Goal: Task Accomplishment & Management: Complete application form

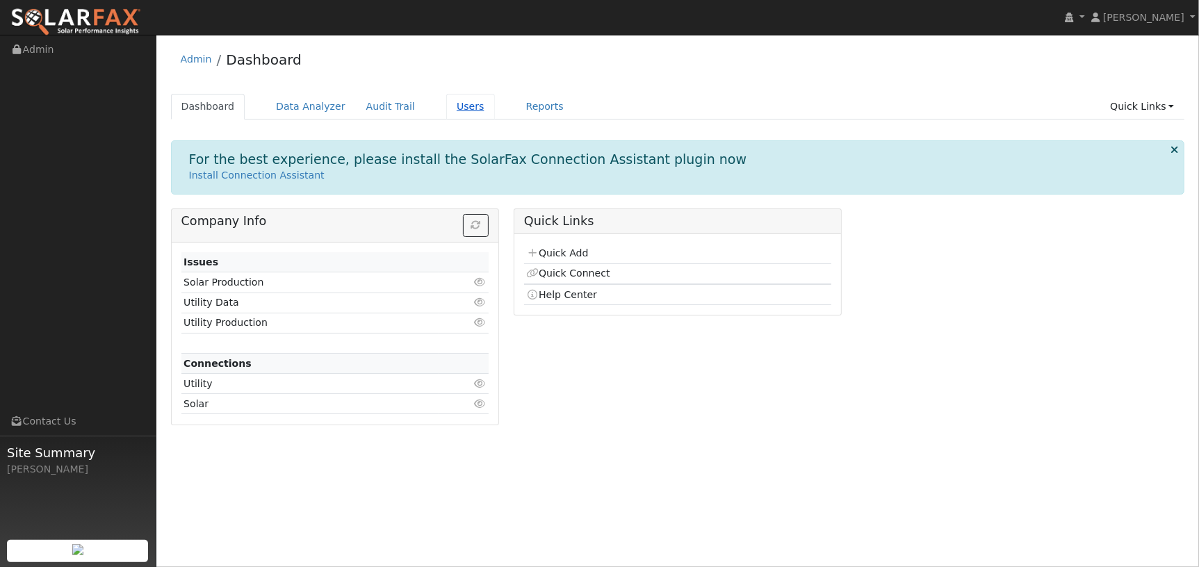
click at [446, 106] on link "Users" at bounding box center [470, 107] width 49 height 26
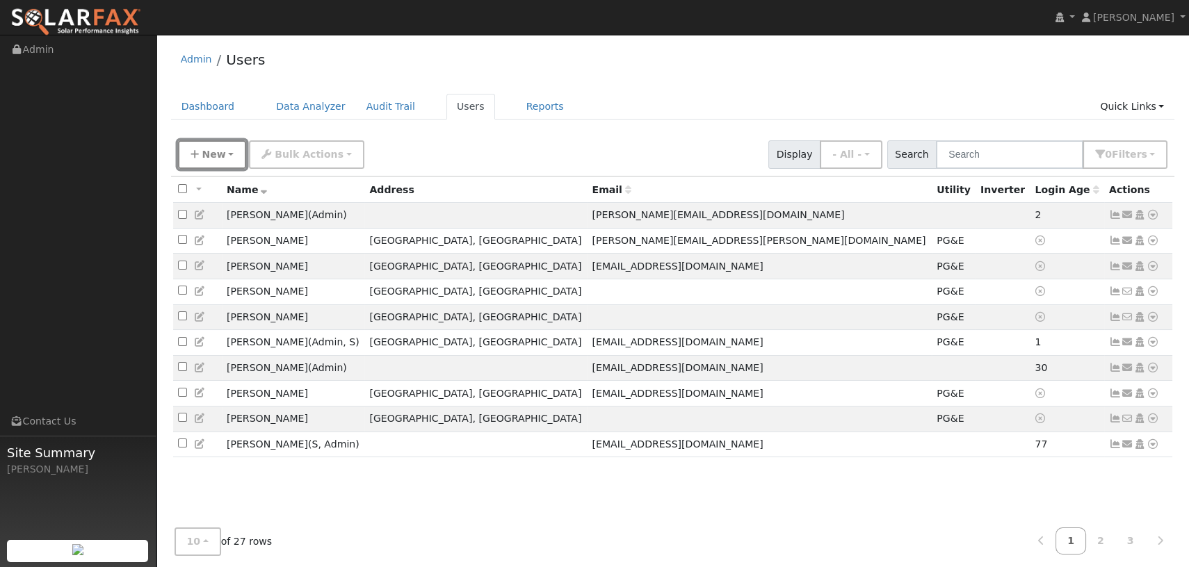
click at [221, 152] on span "New" at bounding box center [214, 154] width 24 height 11
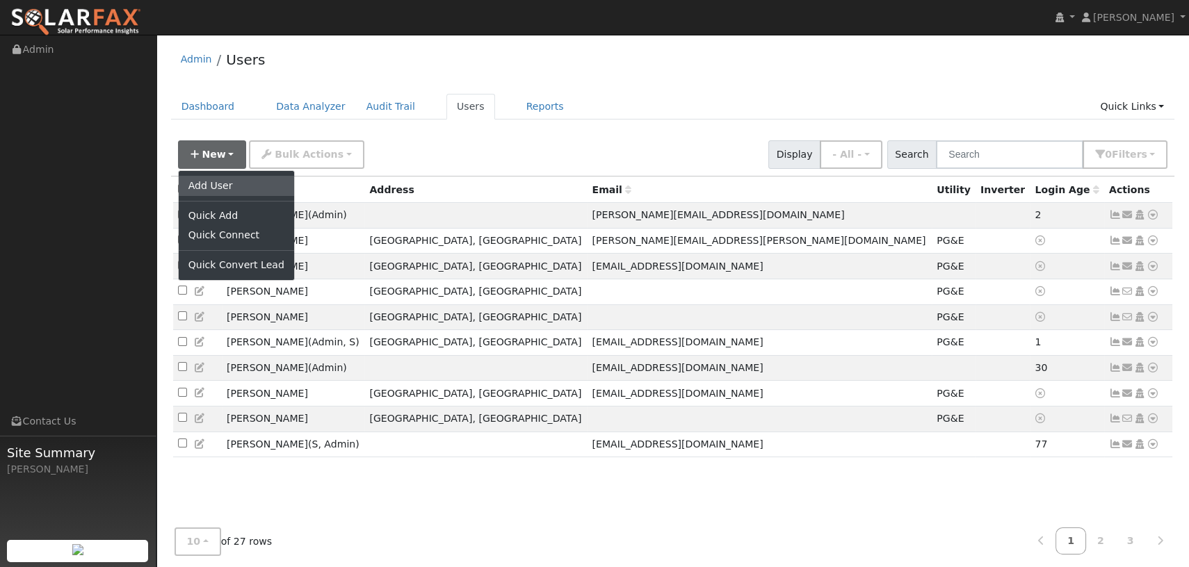
click at [224, 182] on link "Add User" at bounding box center [236, 185] width 115 height 19
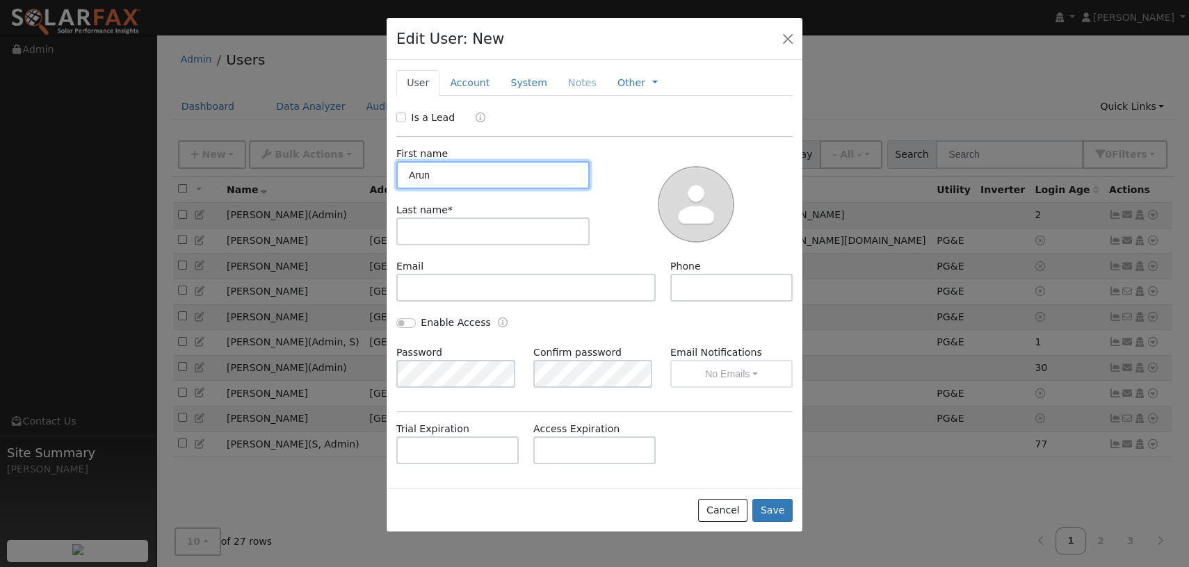
type input "Arun"
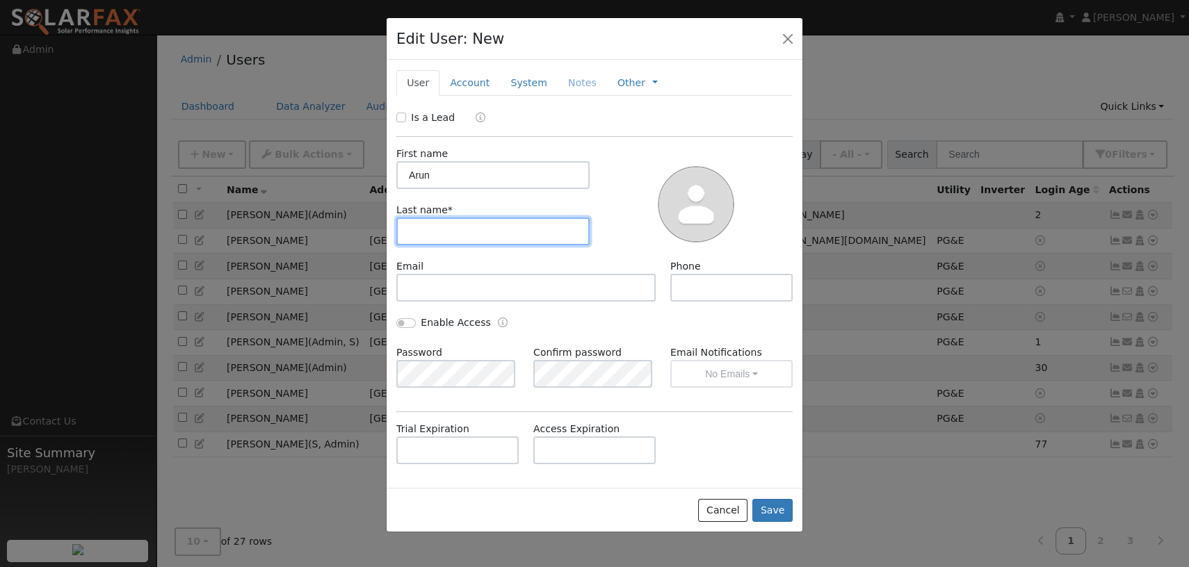
click at [458, 230] on input "text" at bounding box center [492, 232] width 193 height 28
paste input "[PERSON_NAME]"
type input "[PERSON_NAME]"
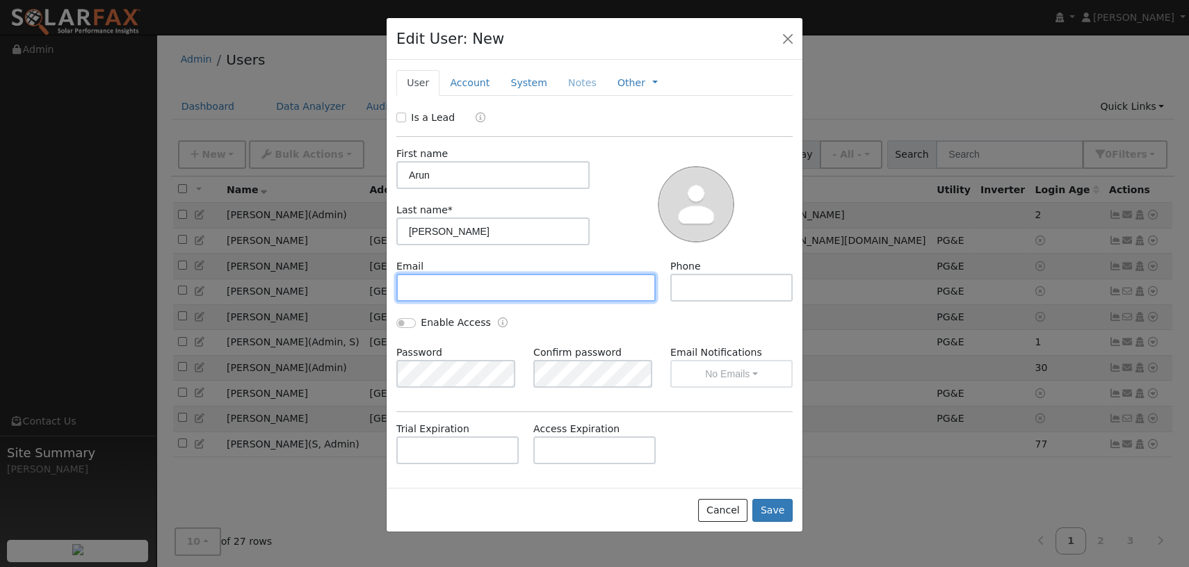
click at [437, 288] on input "text" at bounding box center [525, 288] width 259 height 28
paste input "[EMAIL_ADDRESS][DOMAIN_NAME]"
type input "[EMAIL_ADDRESS][DOMAIN_NAME]"
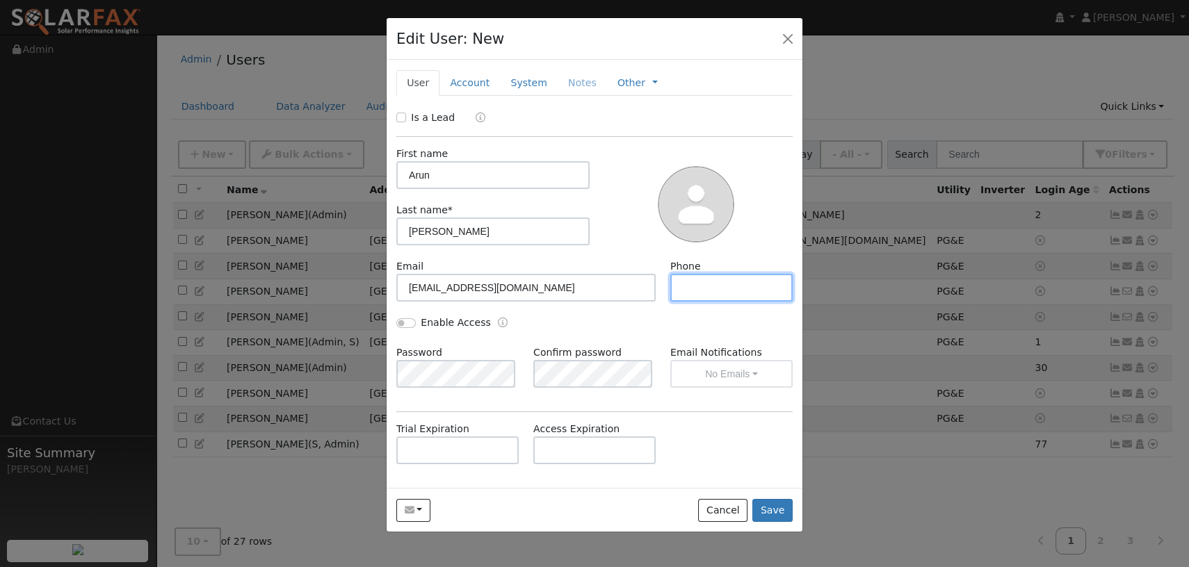
click at [698, 288] on input "text" at bounding box center [731, 288] width 122 height 28
paste input "3616960053"
type input "3616960053"
click at [771, 511] on button "Save" at bounding box center [772, 511] width 40 height 24
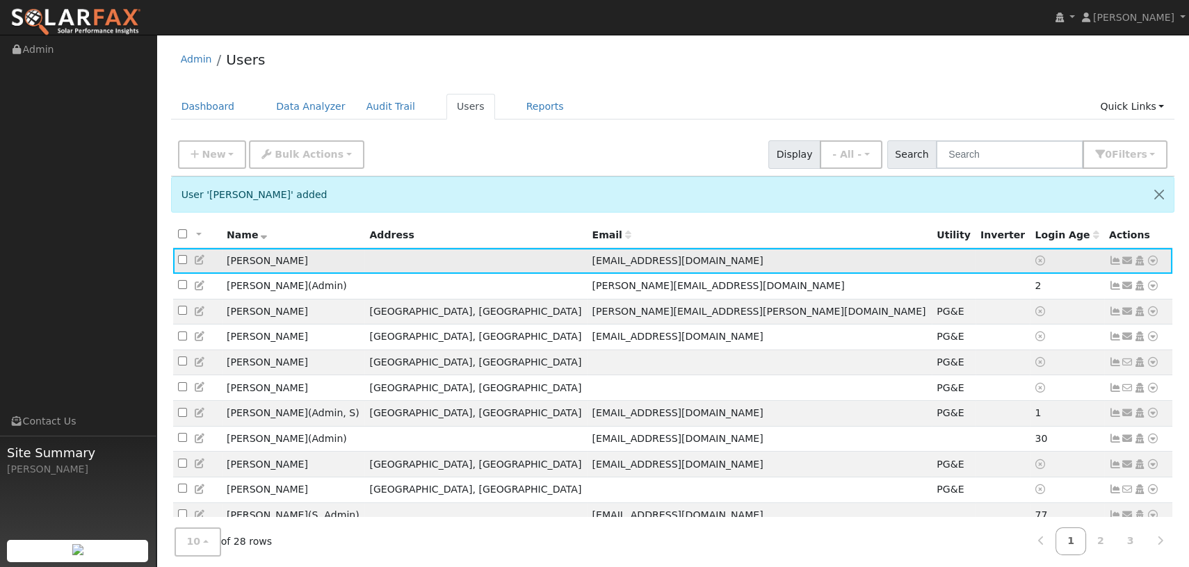
click at [1156, 259] on icon at bounding box center [1153, 261] width 13 height 10
click at [1009, 369] on link "Utility" at bounding box center [1008, 366] width 97 height 19
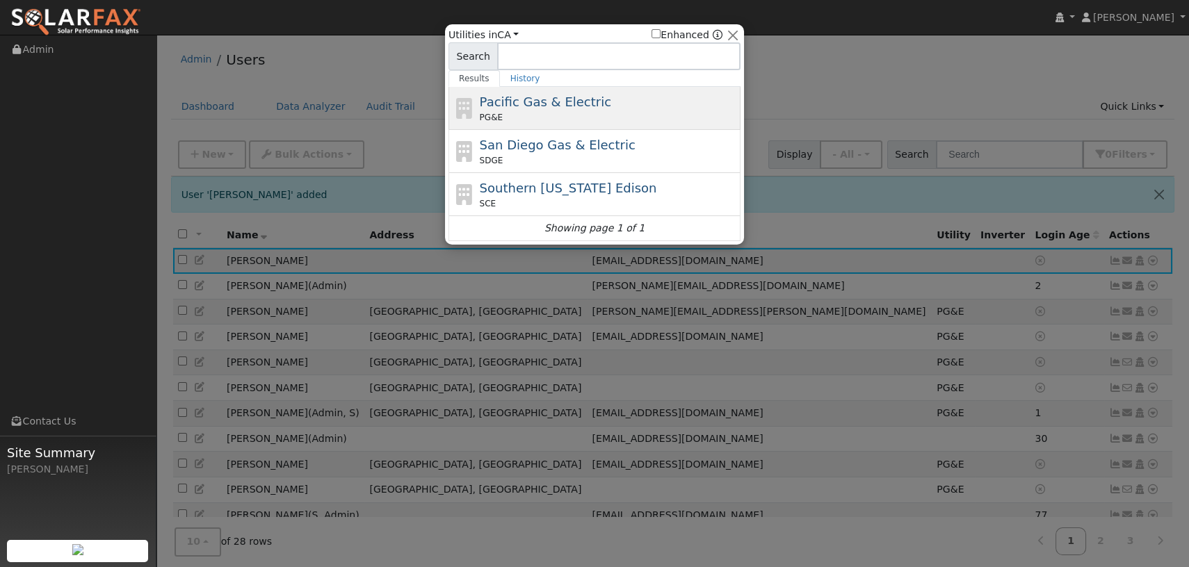
click at [623, 115] on div "PG&E" at bounding box center [609, 117] width 258 height 13
